Goal: Information Seeking & Learning: Learn about a topic

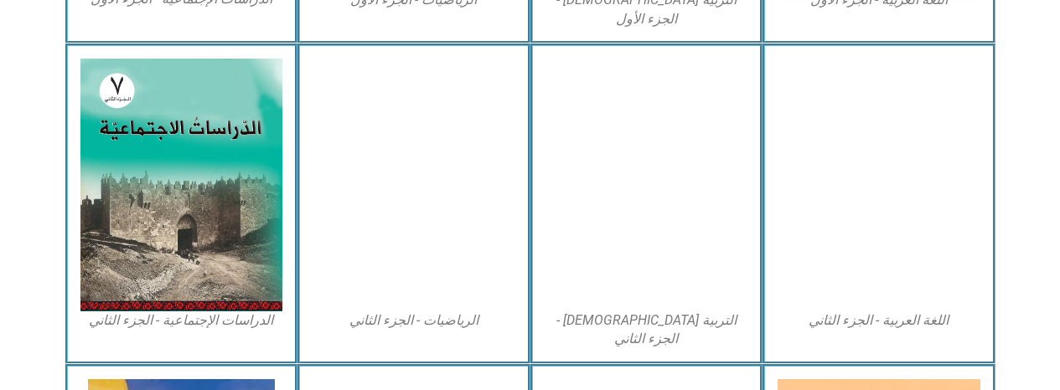
scroll to position [757, 0]
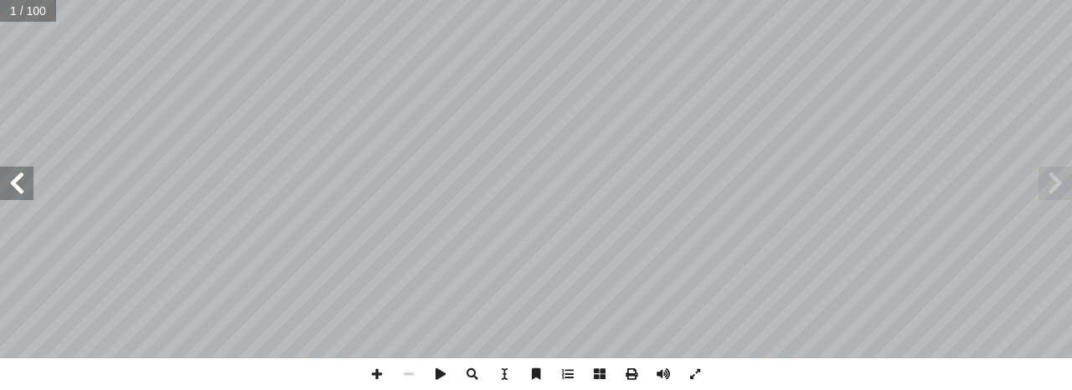
click at [28, 185] on span at bounding box center [17, 184] width 34 height 34
click at [20, 185] on span at bounding box center [17, 184] width 34 height 34
click at [21, 181] on span at bounding box center [17, 184] width 34 height 34
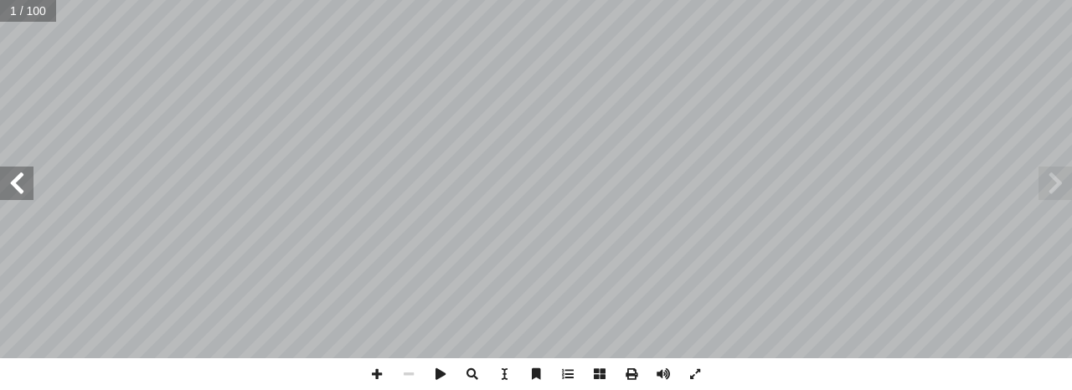
click at [21, 181] on span at bounding box center [17, 184] width 34 height 34
click at [18, 185] on span at bounding box center [17, 184] width 34 height 34
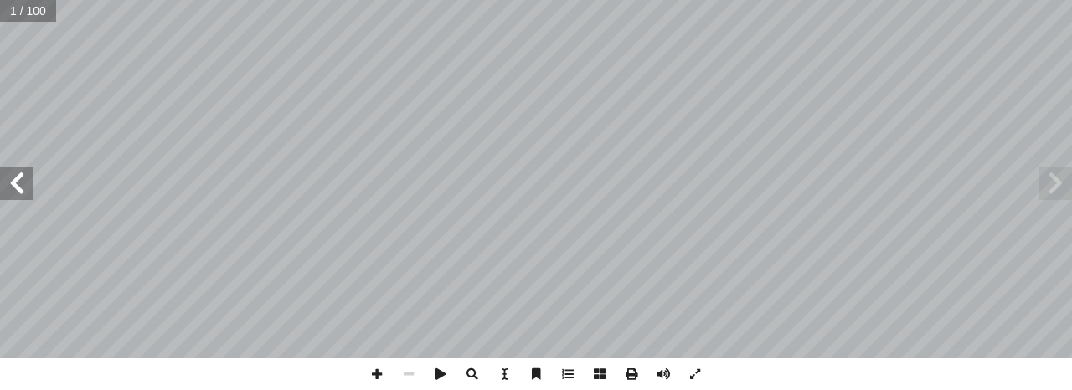
click at [19, 185] on span at bounding box center [17, 184] width 34 height 34
click at [18, 185] on span at bounding box center [17, 184] width 34 height 34
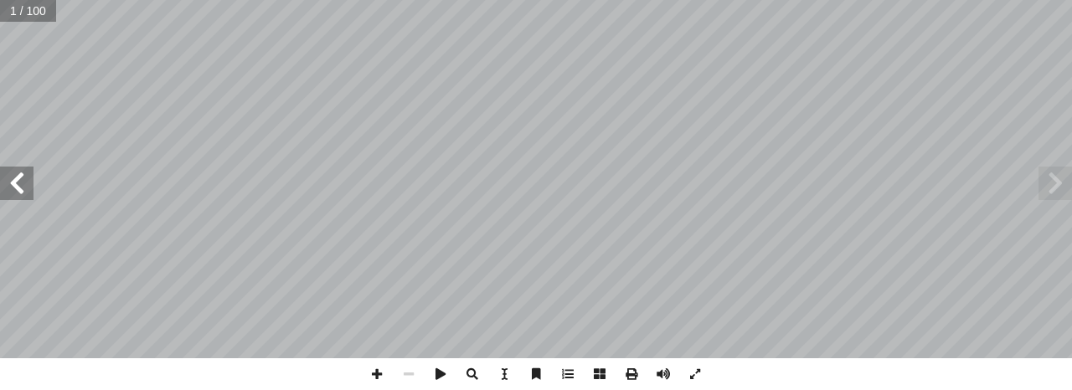
click at [18, 185] on span at bounding box center [17, 184] width 34 height 34
click at [18, 181] on span at bounding box center [17, 184] width 34 height 34
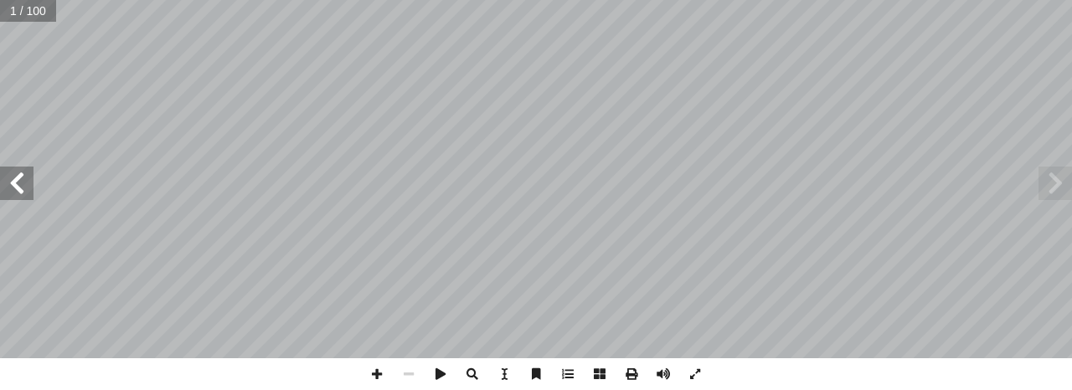
click at [18, 181] on span at bounding box center [17, 184] width 34 height 34
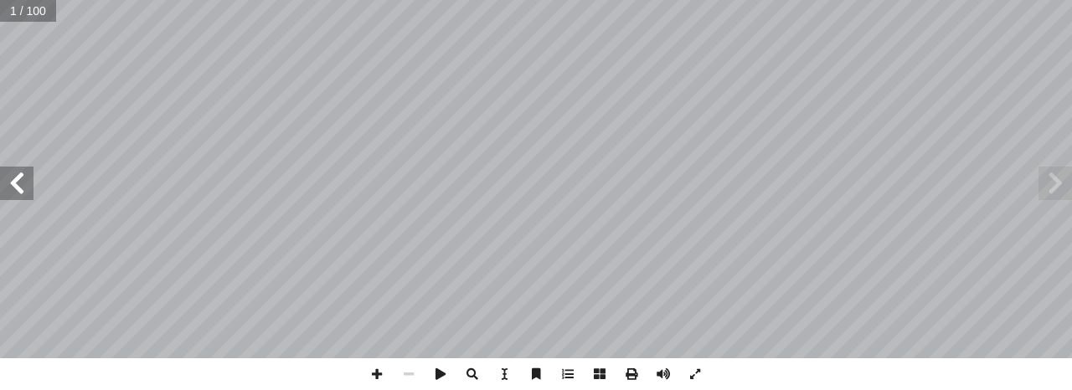
click at [22, 181] on span at bounding box center [17, 184] width 34 height 34
click at [24, 178] on span at bounding box center [17, 184] width 34 height 34
click at [21, 181] on span at bounding box center [17, 184] width 34 height 34
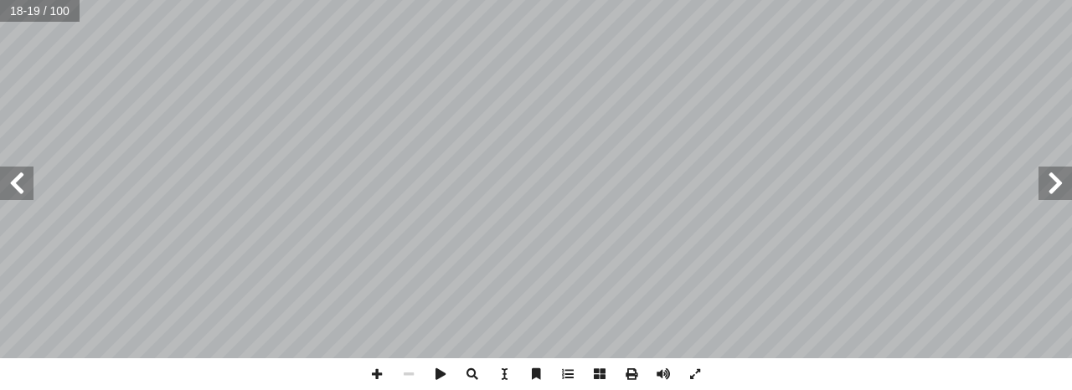
click at [21, 181] on span at bounding box center [17, 184] width 34 height 34
click at [28, 185] on span at bounding box center [17, 184] width 34 height 34
click at [28, 181] on span at bounding box center [17, 184] width 34 height 34
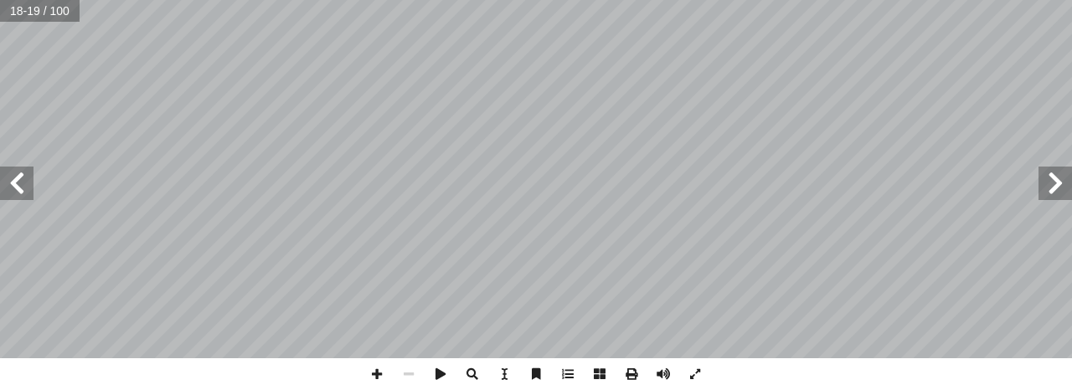
click at [28, 181] on span at bounding box center [17, 184] width 34 height 34
click at [28, 185] on span at bounding box center [17, 184] width 34 height 34
click at [31, 178] on span at bounding box center [17, 184] width 34 height 34
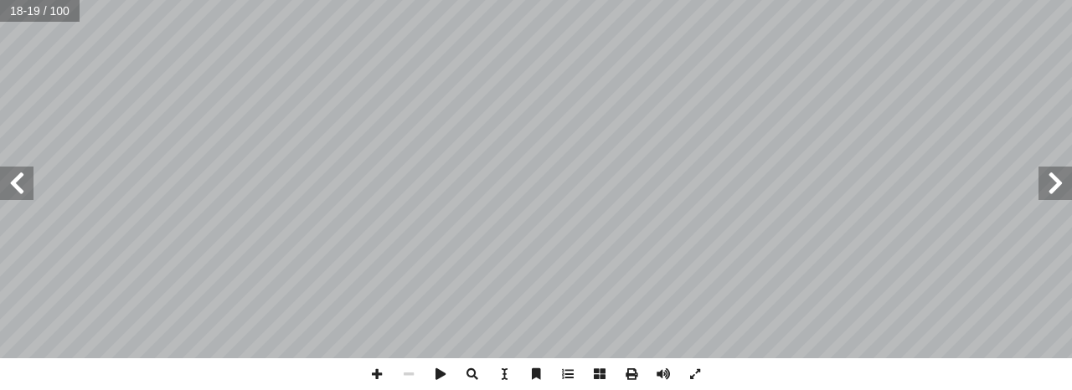
click at [31, 178] on span at bounding box center [17, 184] width 34 height 34
click at [30, 173] on span at bounding box center [17, 184] width 34 height 34
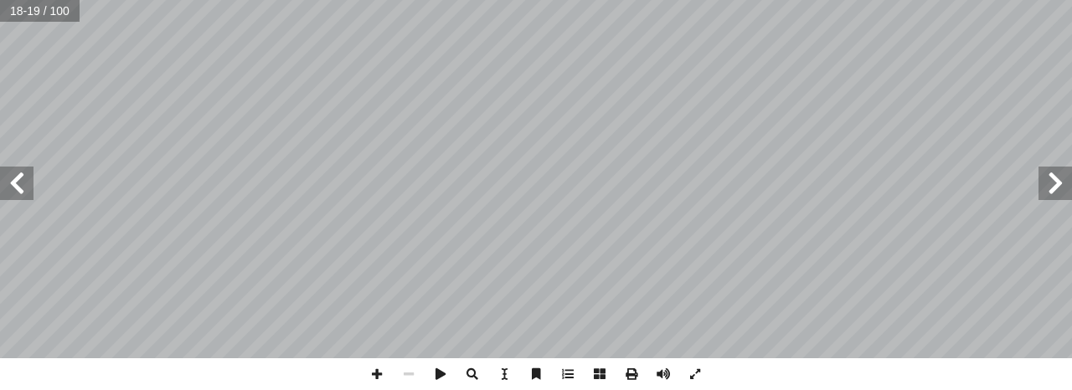
click at [30, 172] on span at bounding box center [17, 184] width 34 height 34
click at [29, 189] on span at bounding box center [17, 184] width 34 height 34
click at [26, 185] on span at bounding box center [17, 184] width 34 height 34
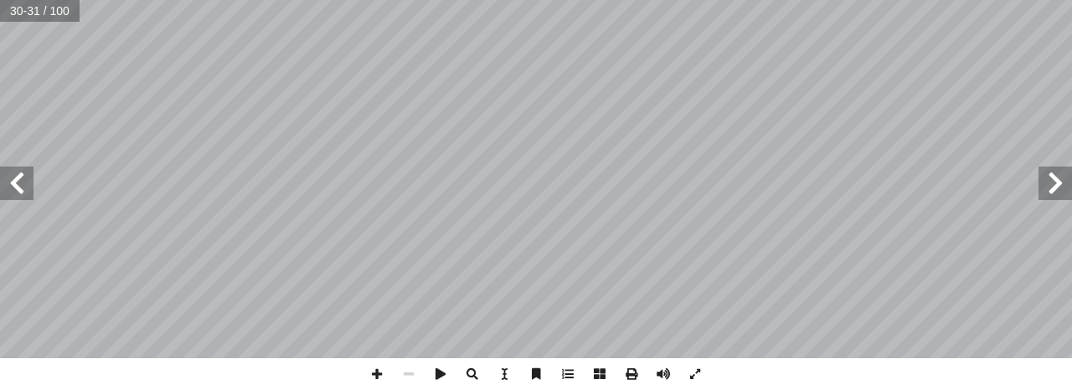
click at [26, 185] on span at bounding box center [17, 184] width 34 height 34
click at [31, 191] on span at bounding box center [17, 184] width 34 height 34
